Goal: Browse casually

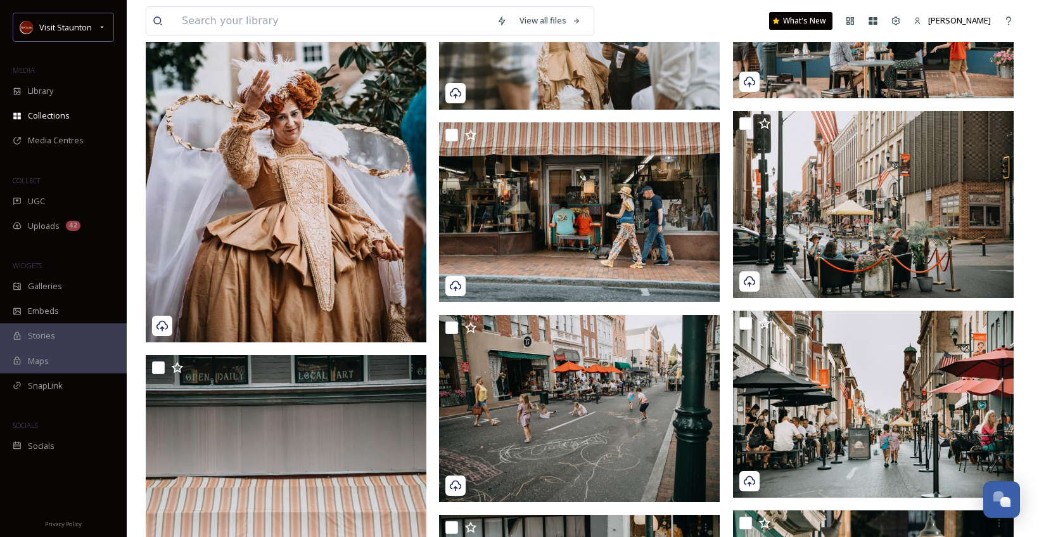
scroll to position [380, 0]
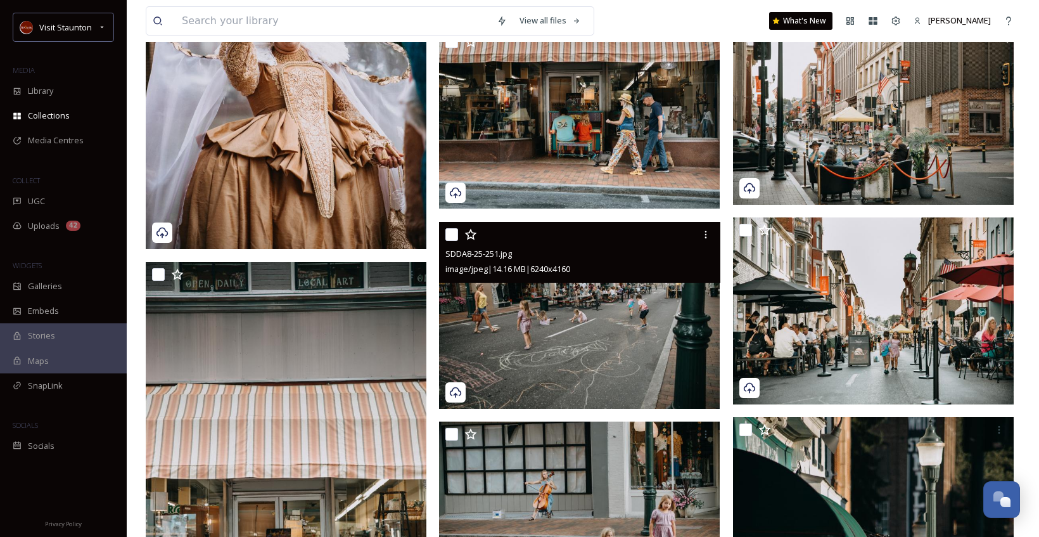
click at [536, 316] on img at bounding box center [579, 315] width 281 height 188
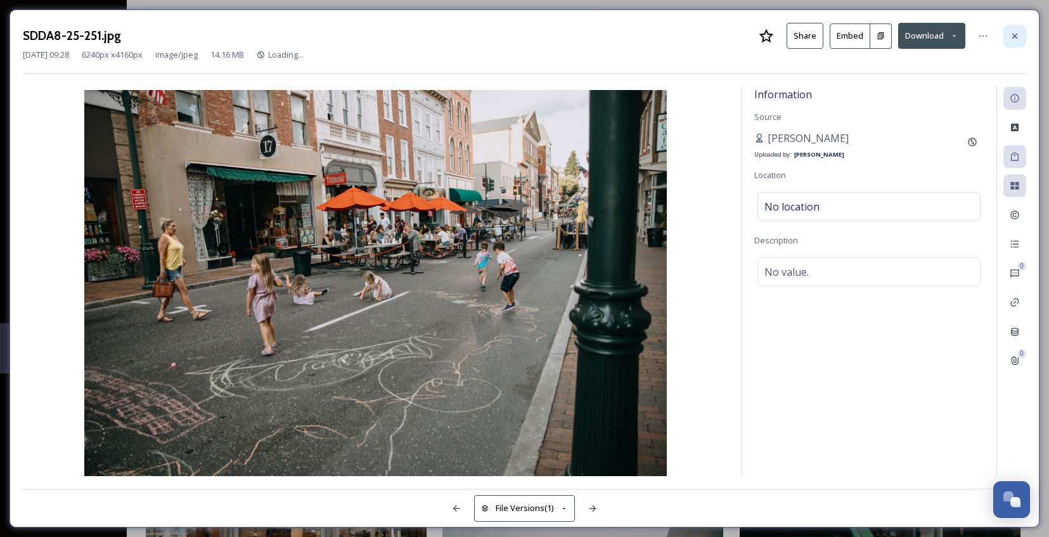
click at [1016, 30] on div at bounding box center [1014, 36] width 23 height 23
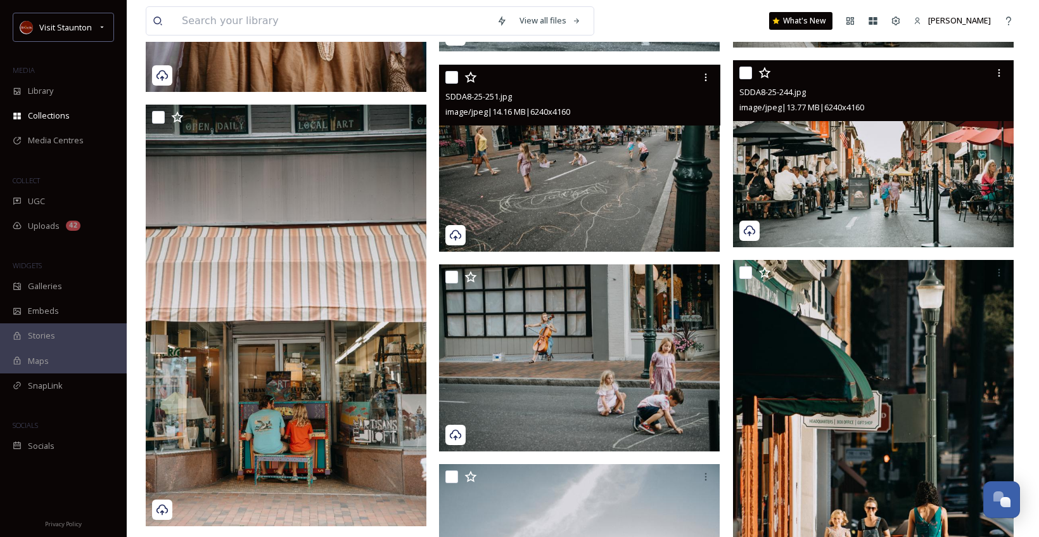
scroll to position [444, 0]
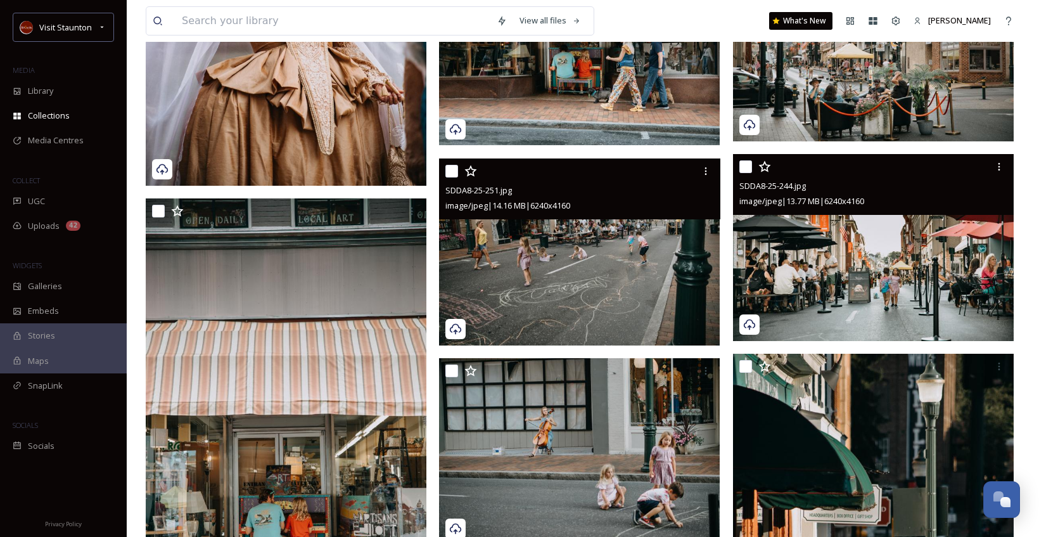
click at [877, 252] on img at bounding box center [873, 248] width 281 height 188
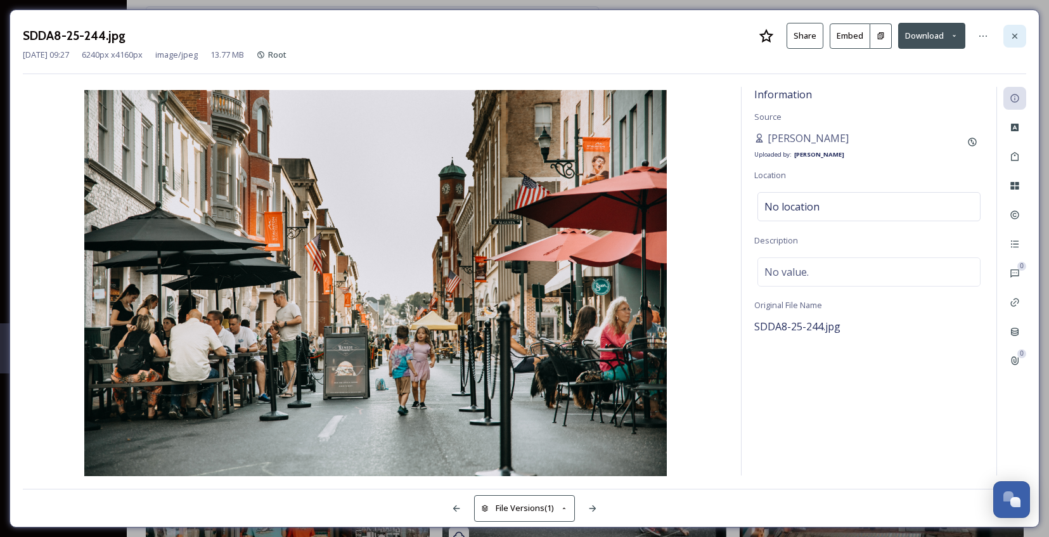
click at [1017, 38] on icon at bounding box center [1014, 35] width 5 height 5
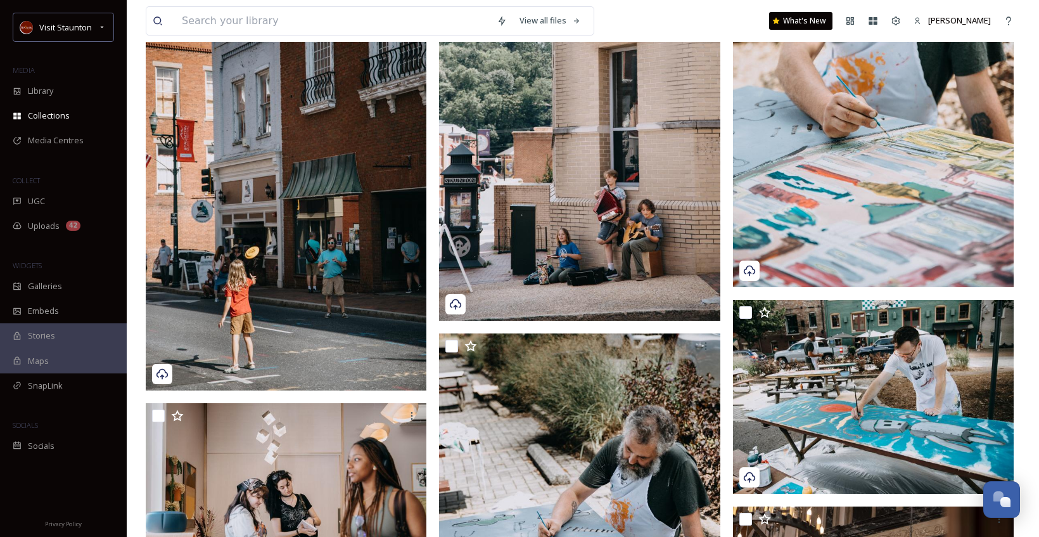
scroll to position [3485, 0]
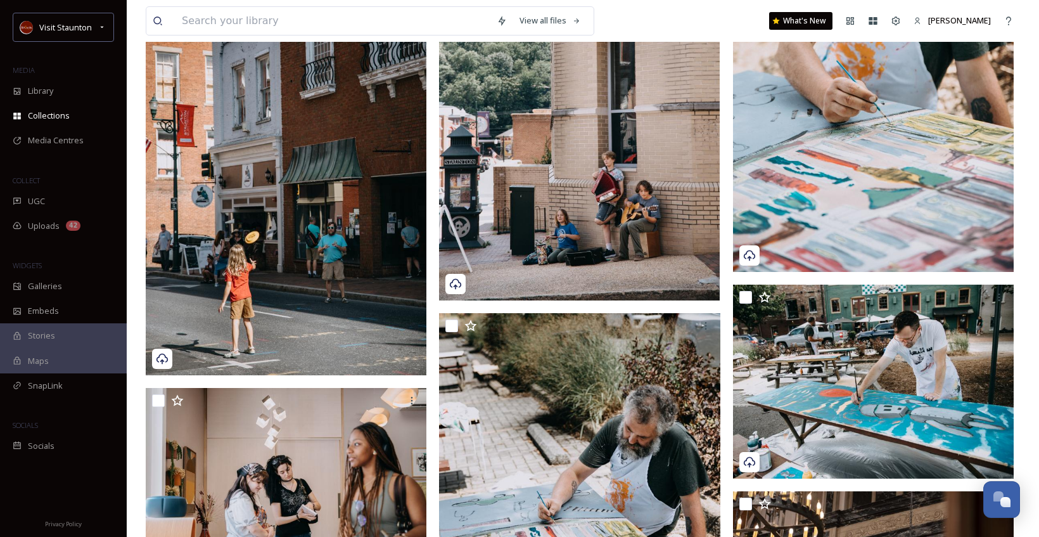
click at [598, 165] on img at bounding box center [579, 90] width 281 height 421
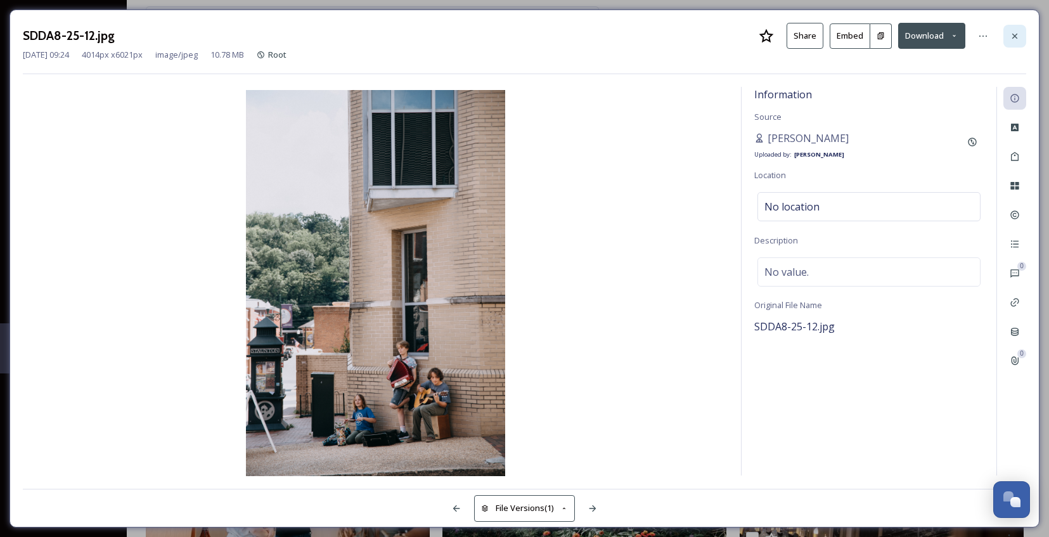
click at [1007, 39] on div at bounding box center [1014, 36] width 23 height 23
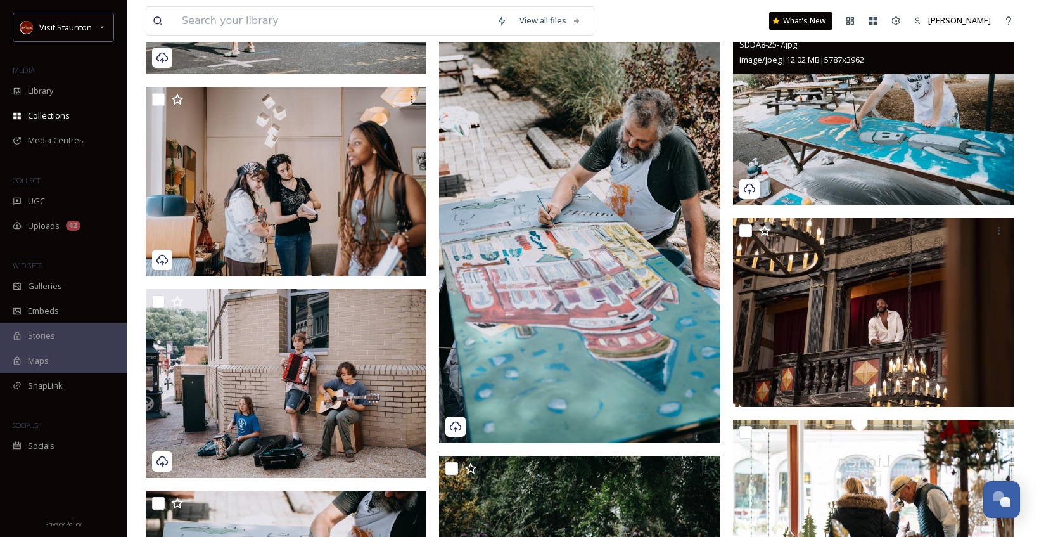
scroll to position [3992, 0]
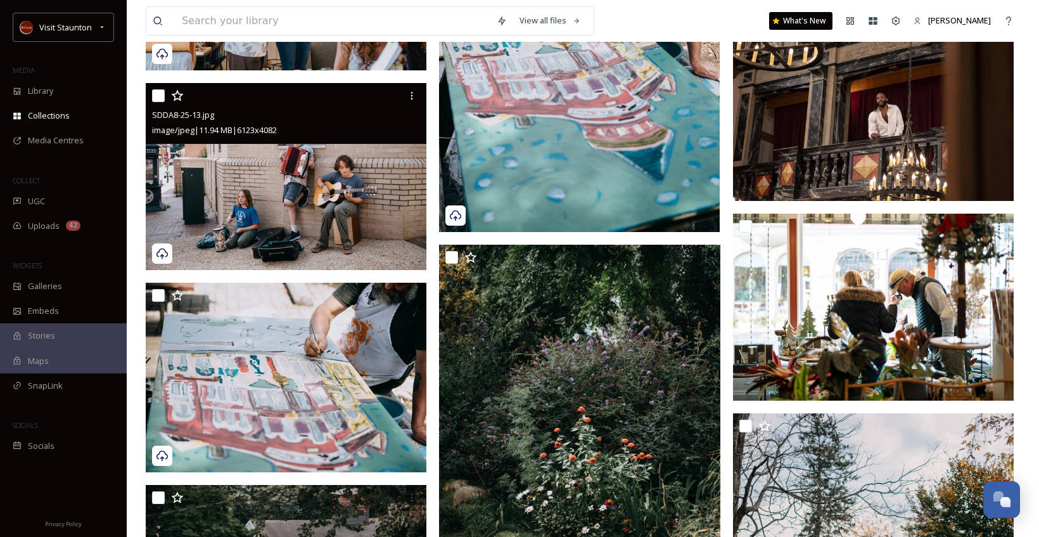
click at [266, 182] on img at bounding box center [286, 176] width 281 height 188
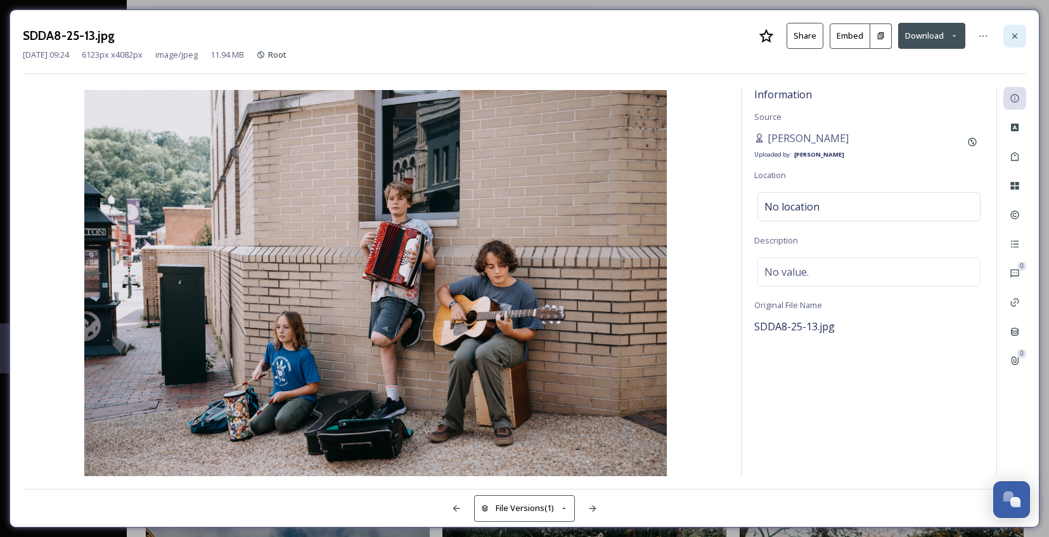
click at [1009, 34] on icon at bounding box center [1014, 36] width 10 height 10
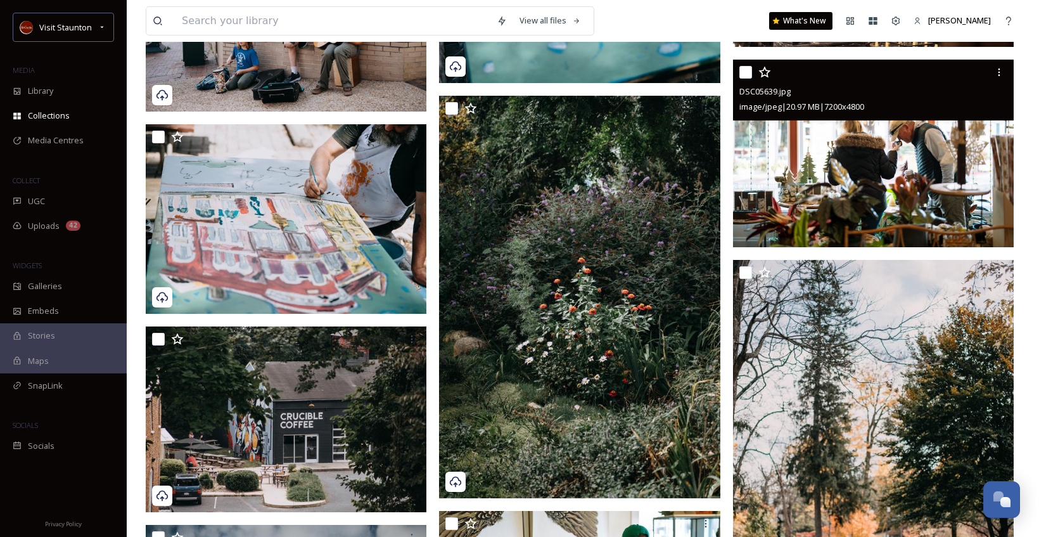
scroll to position [4182, 0]
